Goal: Task Accomplishment & Management: Manage account settings

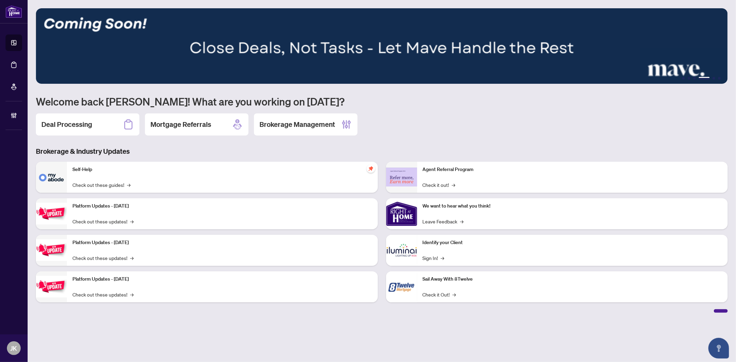
drag, startPoint x: 90, startPoint y: 126, endPoint x: 116, endPoint y: 131, distance: 26.0
click at [90, 126] on h2 "Deal Processing" at bounding box center [66, 125] width 51 height 10
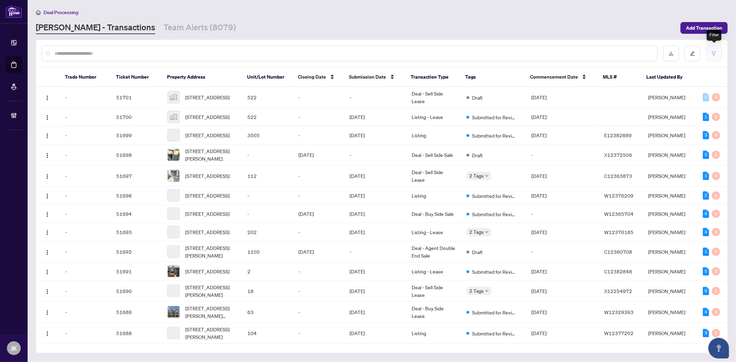
click at [710, 57] on button "button" at bounding box center [714, 54] width 16 height 16
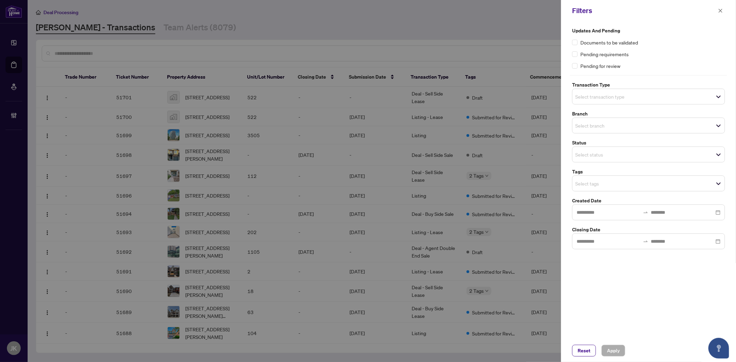
click at [605, 92] on input "search" at bounding box center [599, 96] width 48 height 8
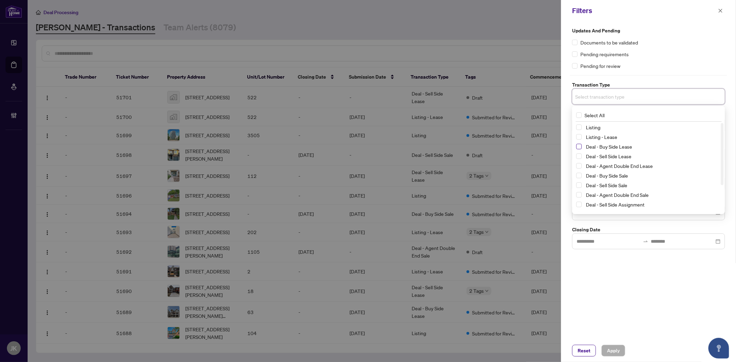
click at [579, 147] on span "Select Deal - Buy Side Lease" at bounding box center [579, 147] width 6 height 6
click at [579, 158] on span "Select Deal - Sell Side Lease" at bounding box center [579, 158] width 6 height 6
click at [580, 167] on span "Select Deal - Agent Double End Lease" at bounding box center [579, 168] width 6 height 6
click at [580, 179] on span "Select Deal - Buy Side Sale" at bounding box center [579, 178] width 6 height 6
click at [580, 190] on div "Deal - Sell Side Sale" at bounding box center [648, 187] width 145 height 8
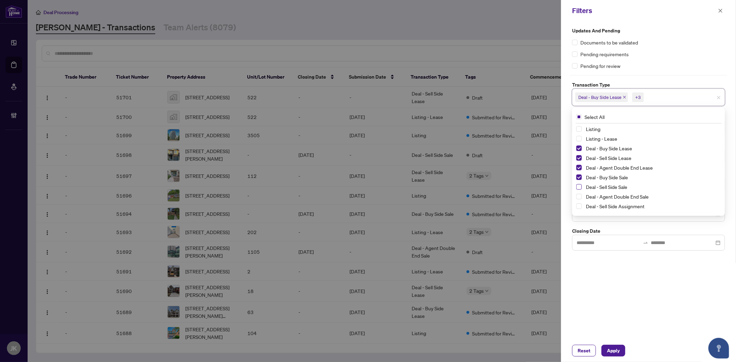
click at [577, 184] on span "Select Deal - Sell Side Sale" at bounding box center [579, 187] width 6 height 6
click at [578, 195] on span "Select Deal - Agent Double End Sale" at bounding box center [579, 197] width 6 height 6
click at [576, 207] on span "Select Deal - Sell Side Assignment" at bounding box center [579, 207] width 6 height 6
drag, startPoint x: 579, startPoint y: 178, endPoint x: 585, endPoint y: 181, distance: 6.5
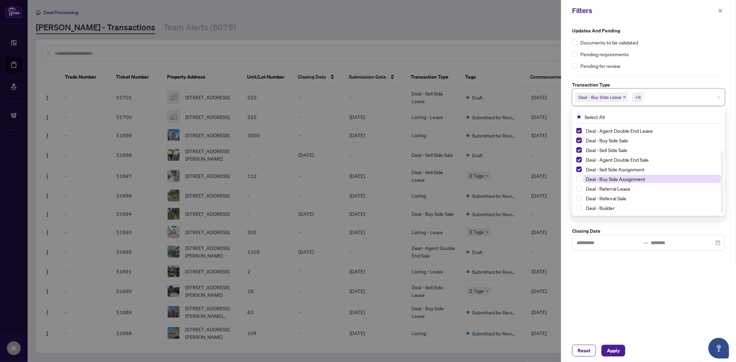
click at [580, 178] on span "Select Deal - Buy Side Assignment" at bounding box center [579, 179] width 6 height 6
click at [673, 321] on div "Updates and Pending Documents to be validated Pending requirements Pending for …" at bounding box center [648, 180] width 175 height 318
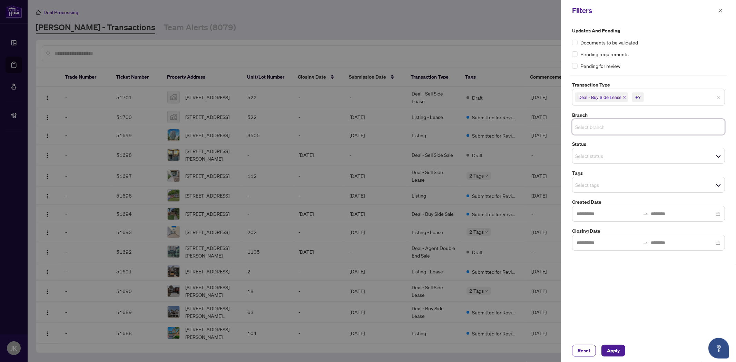
click at [600, 127] on input "search" at bounding box center [599, 127] width 48 height 8
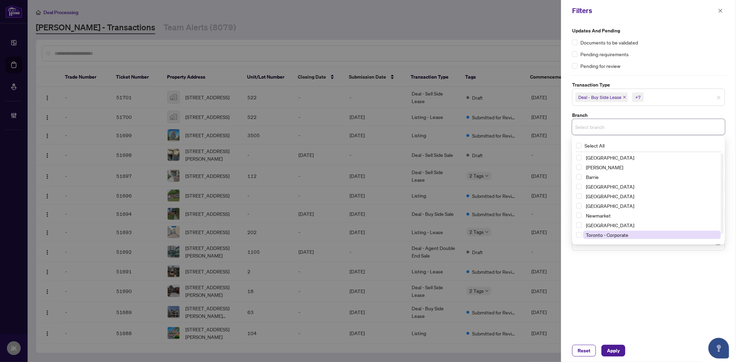
scroll to position [8, 0]
click at [581, 227] on span "Select Toronto - Corporate" at bounding box center [579, 227] width 6 height 6
click at [576, 239] on span "Select Toronto - Don Mills" at bounding box center [579, 238] width 6 height 6
click at [615, 270] on div "Updates and Pending Documents to be validated Pending requirements Pending for …" at bounding box center [648, 180] width 175 height 318
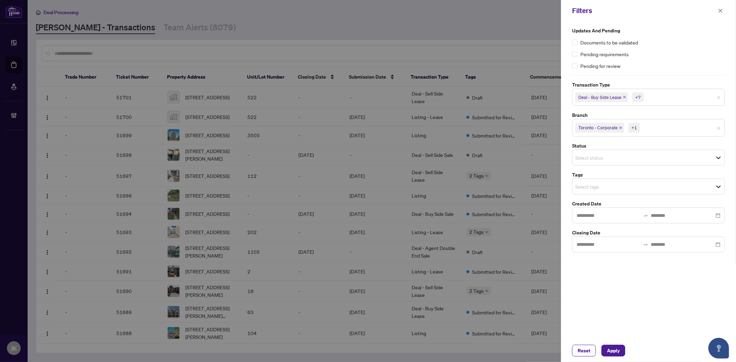
click at [595, 161] on input "search" at bounding box center [599, 158] width 48 height 8
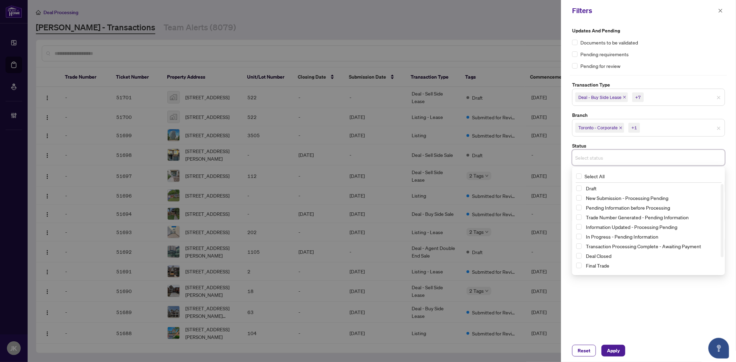
click at [646, 321] on div "Updates and Pending Documents to be validated Pending requirements Pending for …" at bounding box center [648, 180] width 175 height 318
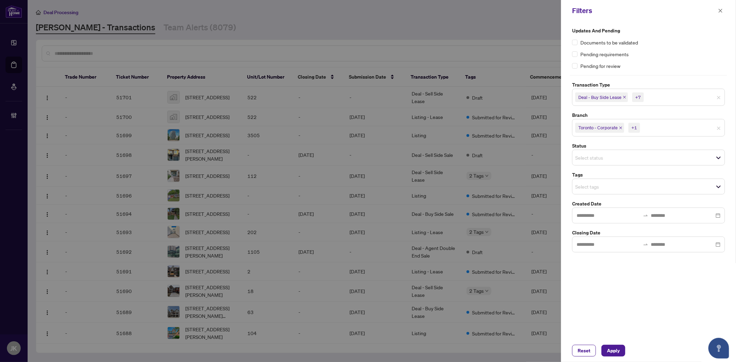
click at [585, 183] on input "search" at bounding box center [599, 186] width 48 height 8
click at [637, 328] on div "Updates and Pending Documents to be validated Pending requirements Pending for …" at bounding box center [648, 180] width 175 height 318
click at [585, 190] on input "search" at bounding box center [599, 186] width 48 height 8
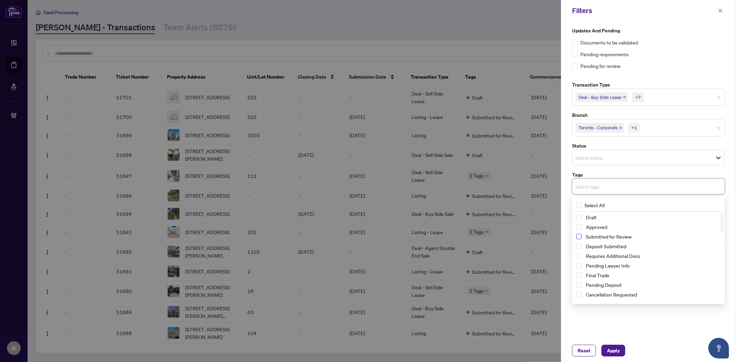
click at [580, 235] on span "Select Submitted for Review" at bounding box center [579, 237] width 6 height 6
click at [702, 300] on div "Cancellation Requested" at bounding box center [648, 296] width 145 height 8
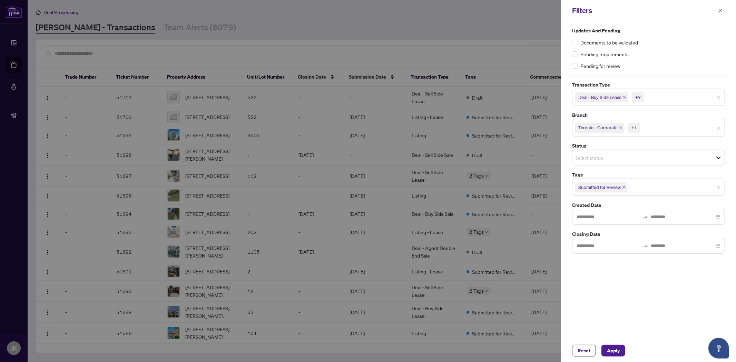
click at [656, 344] on div "Reset Apply" at bounding box center [648, 350] width 175 height 23
click at [618, 351] on span "Apply" at bounding box center [613, 350] width 13 height 11
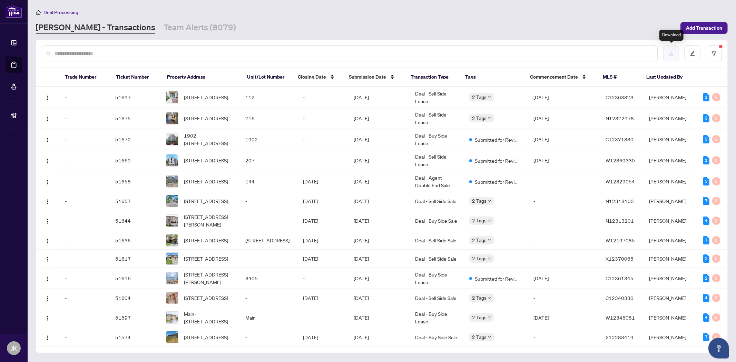
click at [672, 53] on icon "download" at bounding box center [671, 53] width 5 height 5
click at [672, 51] on icon "download" at bounding box center [671, 53] width 5 height 5
click at [84, 29] on link "[PERSON_NAME] - Transactions" at bounding box center [95, 28] width 119 height 12
click at [77, 57] on div at bounding box center [350, 54] width 616 height 16
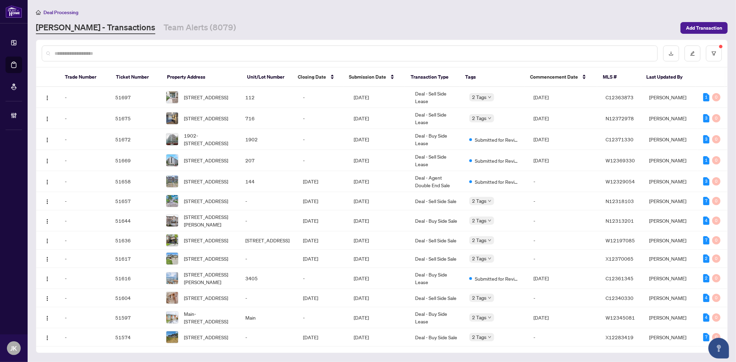
click at [75, 55] on input "text" at bounding box center [353, 54] width 597 height 8
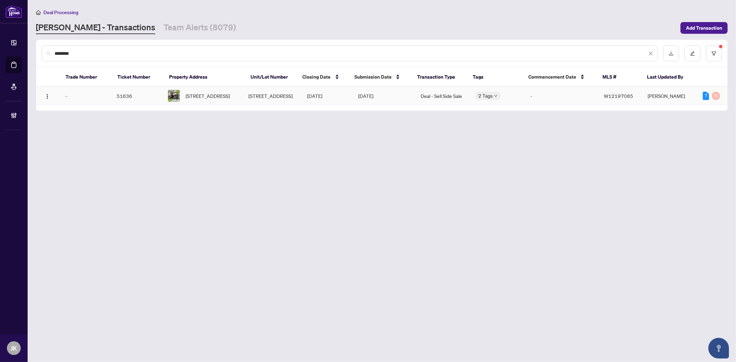
type input "********"
click at [316, 99] on td "[DATE]" at bounding box center [326, 96] width 51 height 18
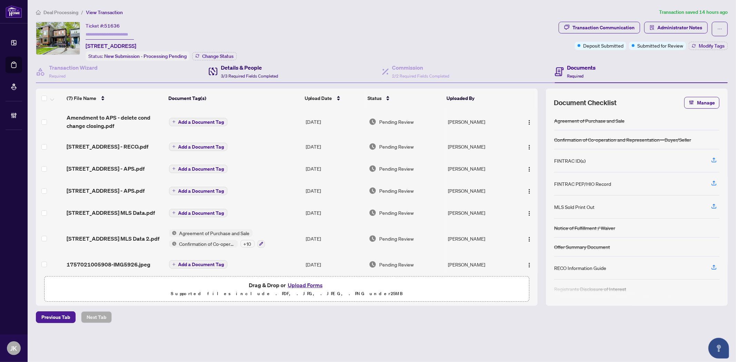
click at [232, 67] on h4 "Details & People" at bounding box center [249, 67] width 57 height 8
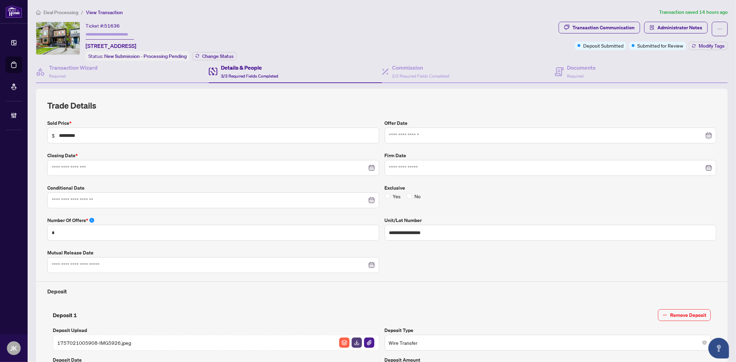
type input "**********"
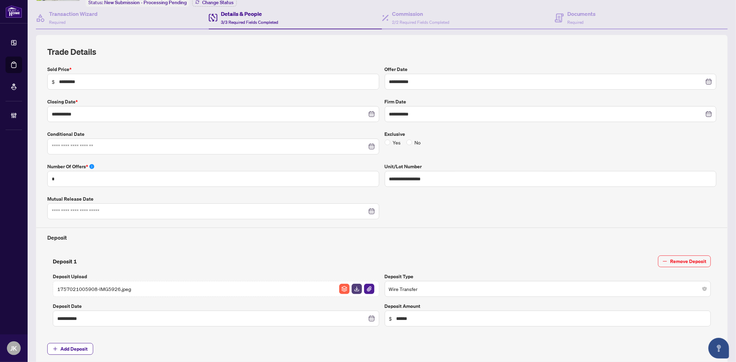
scroll to position [207, 0]
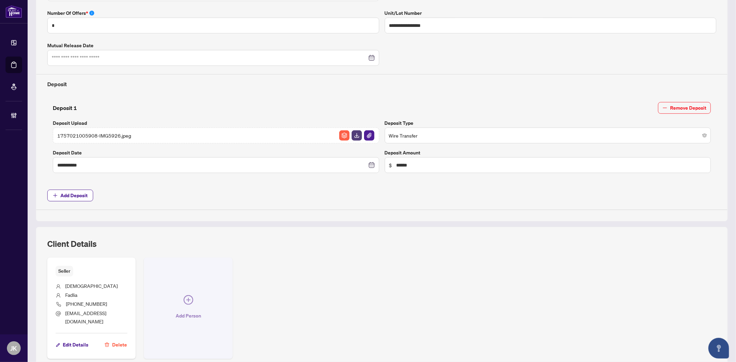
click at [187, 299] on icon "plus-circle" at bounding box center [189, 300] width 10 height 10
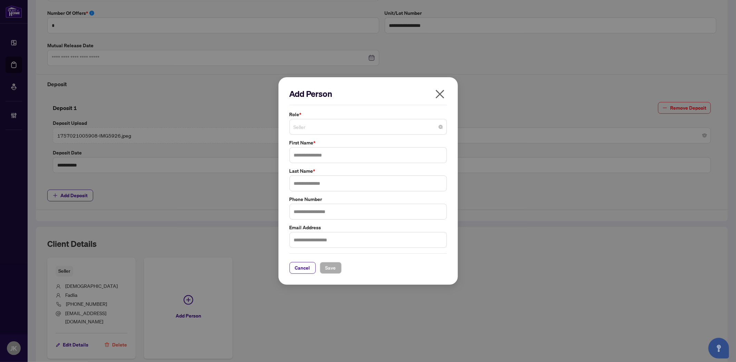
click at [304, 126] on span "Seller" at bounding box center [368, 126] width 149 height 13
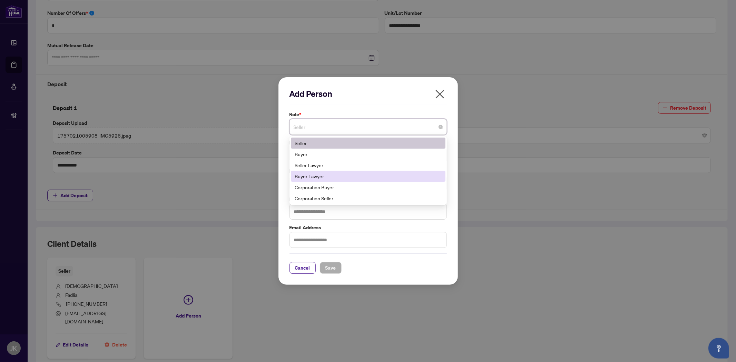
click at [321, 178] on div "Buyer Lawyer" at bounding box center [368, 176] width 146 height 8
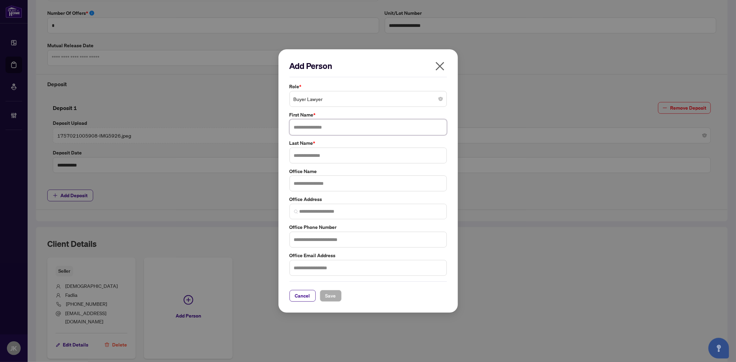
click at [300, 128] on input "text" at bounding box center [367, 127] width 157 height 16
type input "******"
click at [302, 184] on input "text" at bounding box center [367, 184] width 157 height 16
paste input "**********"
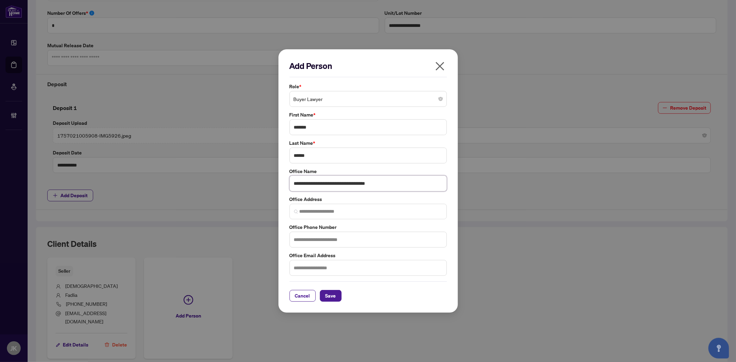
type input "**********"
drag, startPoint x: 311, startPoint y: 252, endPoint x: 309, endPoint y: 244, distance: 9.0
click at [310, 249] on div "**********" at bounding box center [367, 180] width 161 height 194
click at [306, 240] on input "text" at bounding box center [367, 240] width 157 height 16
type input "**********"
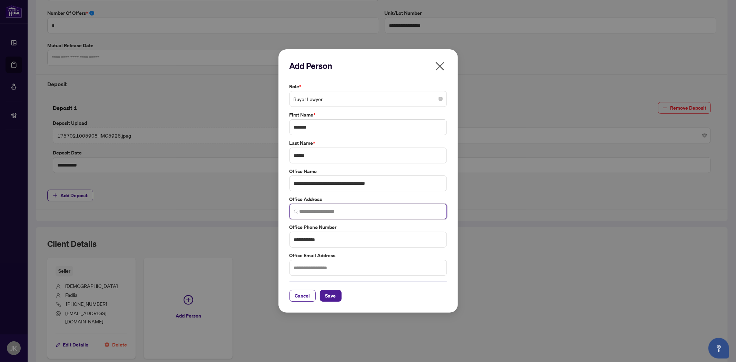
click at [315, 212] on input "search" at bounding box center [370, 211] width 143 height 7
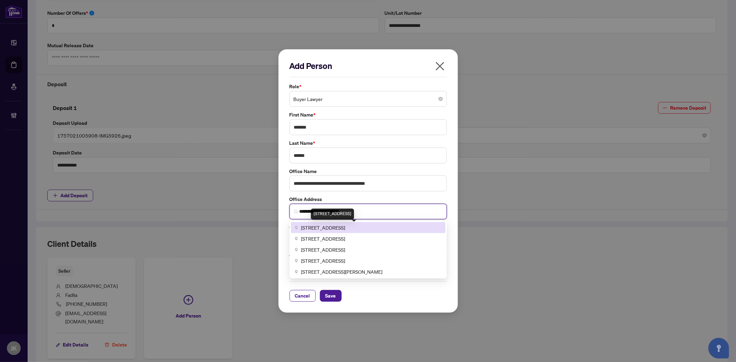
click at [345, 226] on span "[STREET_ADDRESS]" at bounding box center [323, 228] width 44 height 8
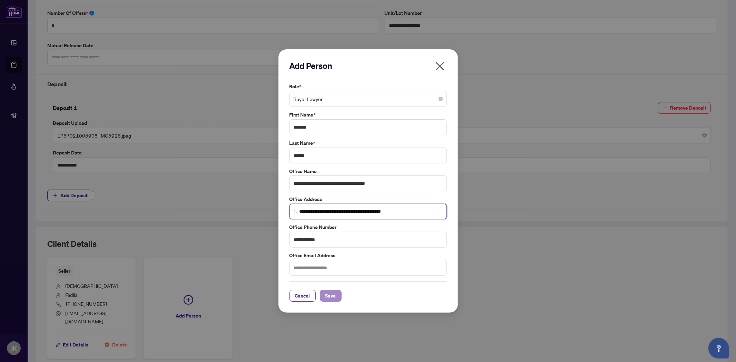
type input "**********"
click at [328, 297] on span "Save" at bounding box center [330, 295] width 11 height 11
